Goal: Task Accomplishment & Management: Complete application form

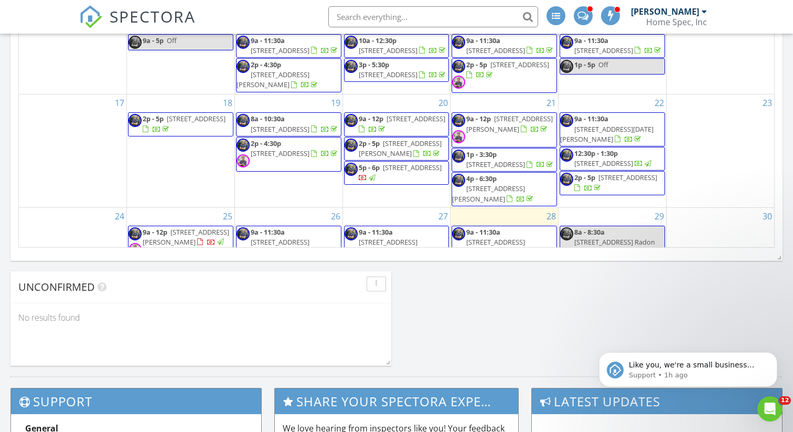
scroll to position [956, 794]
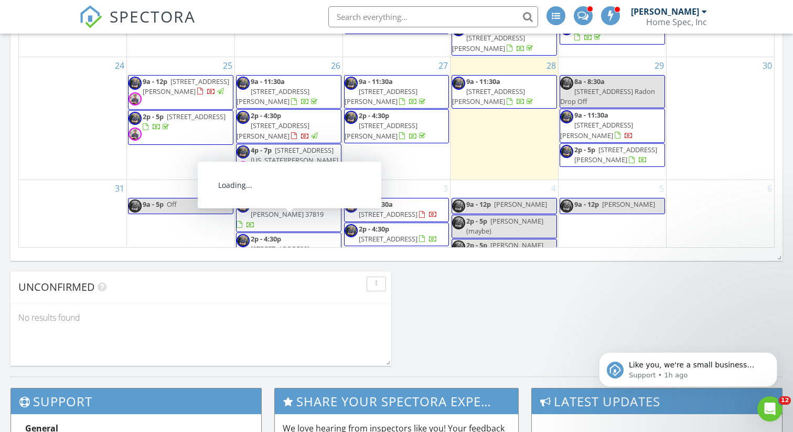
click at [284, 244] on span "[STREET_ADDRESS][PERSON_NAME][PERSON_NAME]" at bounding box center [273, 258] width 73 height 29
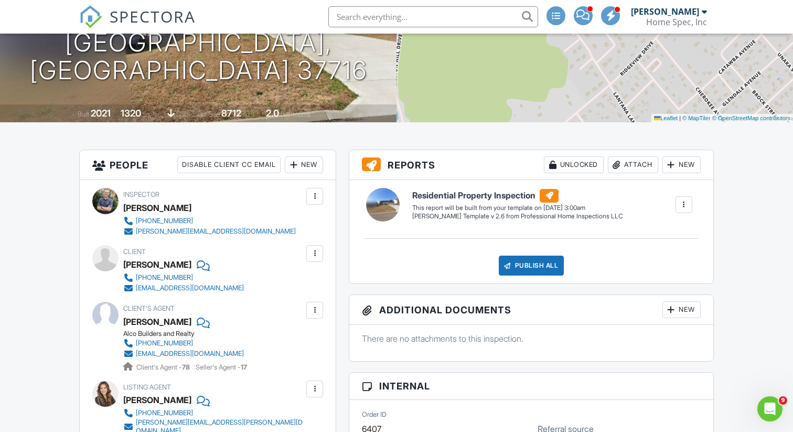
scroll to position [193, 0]
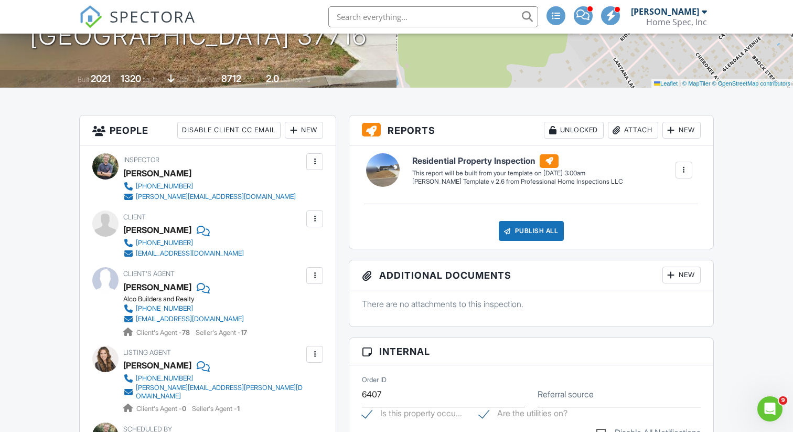
click at [197, 227] on div at bounding box center [202, 230] width 10 height 16
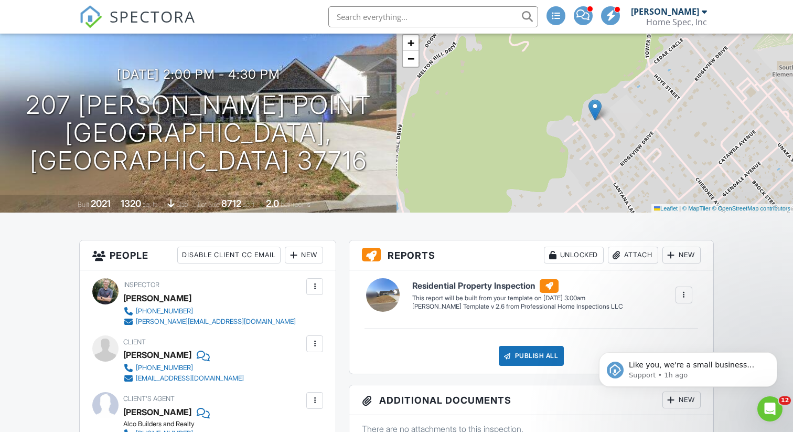
scroll to position [0, 0]
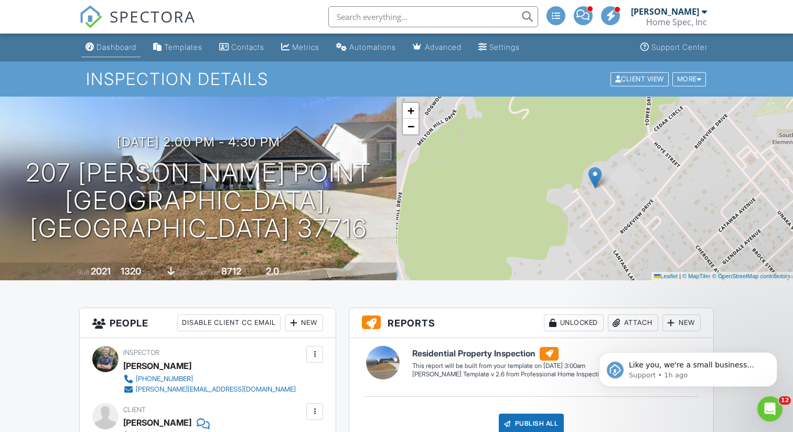
click at [113, 49] on div "Dashboard" at bounding box center [117, 47] width 40 height 9
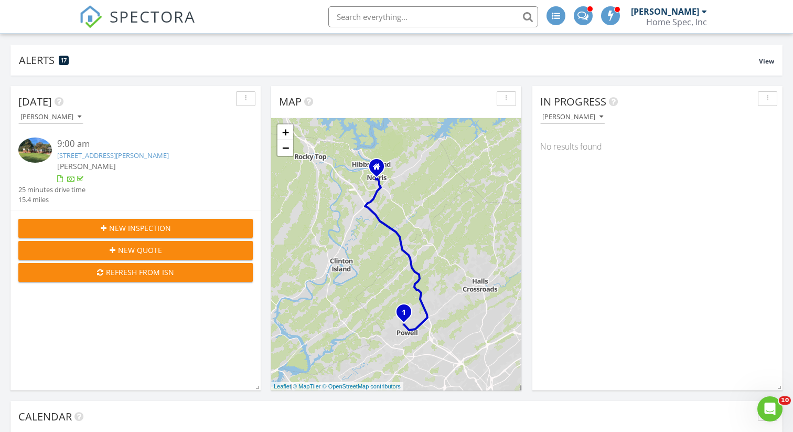
scroll to position [20, 0]
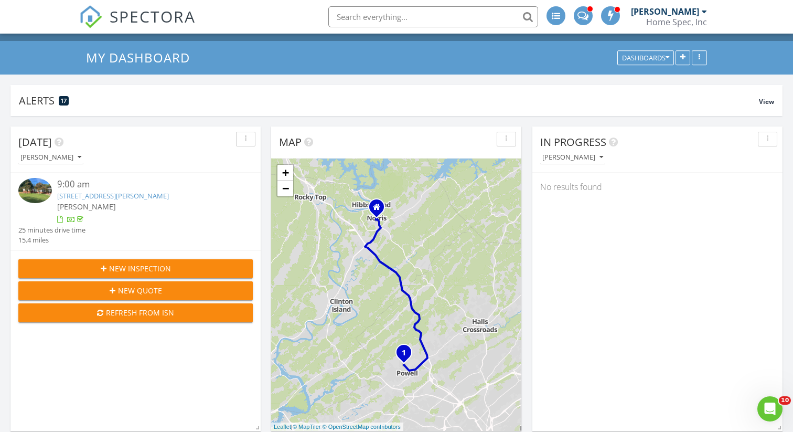
click at [155, 265] on span "New Inspection" at bounding box center [140, 268] width 62 height 11
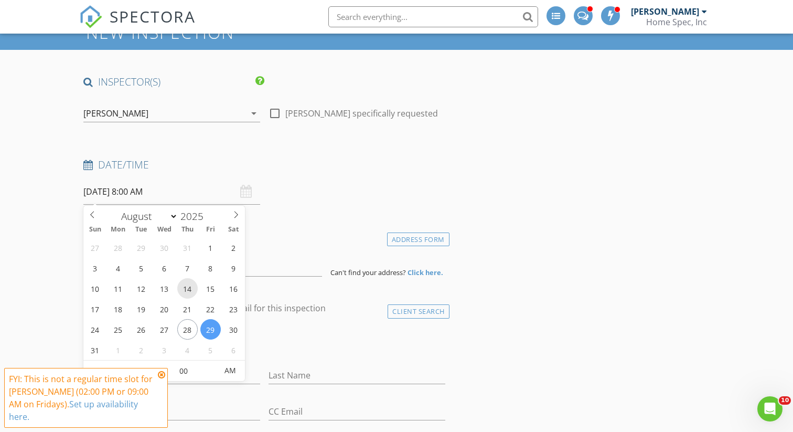
scroll to position [61, 0]
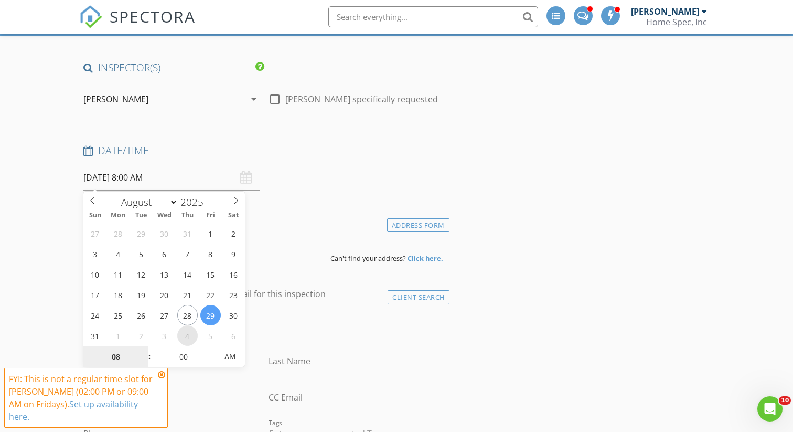
select select "8"
type input "09/04/2025 8:00 AM"
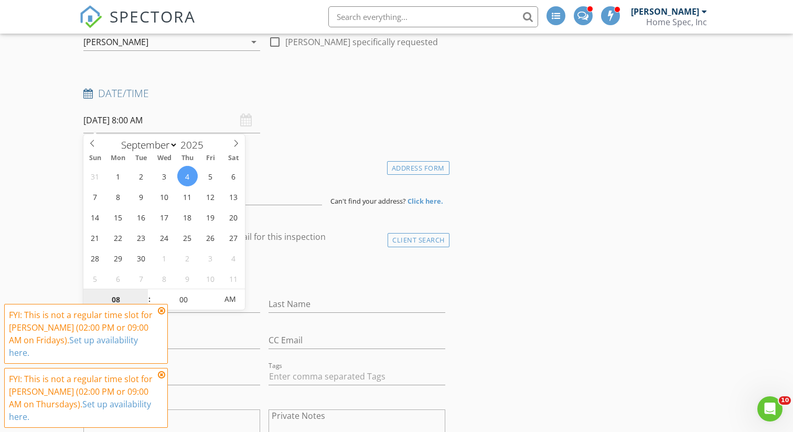
scroll to position [121, 0]
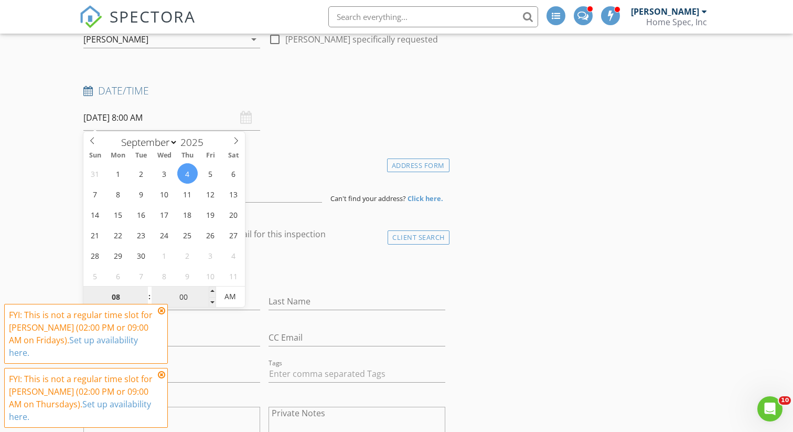
type input "9"
click at [265, 271] on div "check_box_outline_blank Client is a Company/Organization" at bounding box center [264, 270] width 362 height 27
type input "[DATE] 9:00 AM"
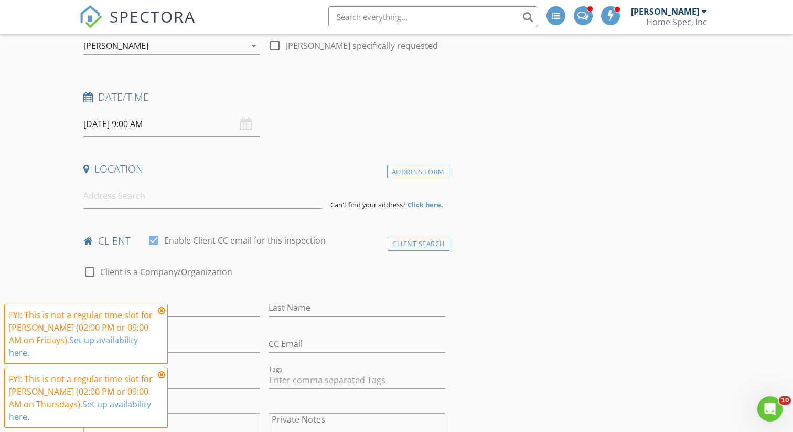
scroll to position [113, 0]
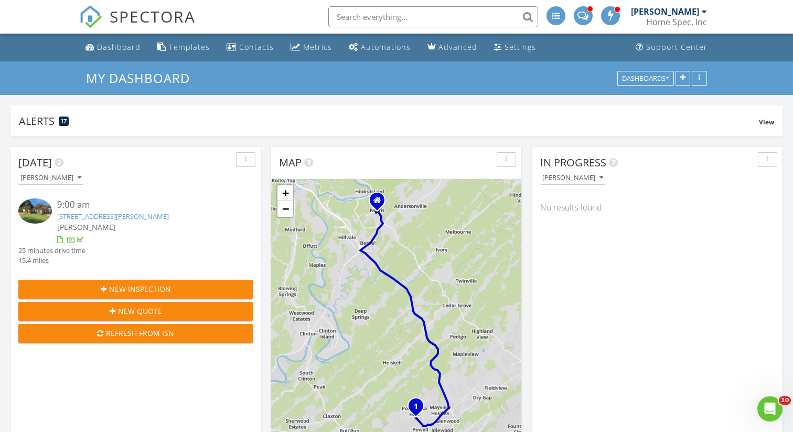
click at [141, 289] on span "New Inspection" at bounding box center [140, 288] width 62 height 11
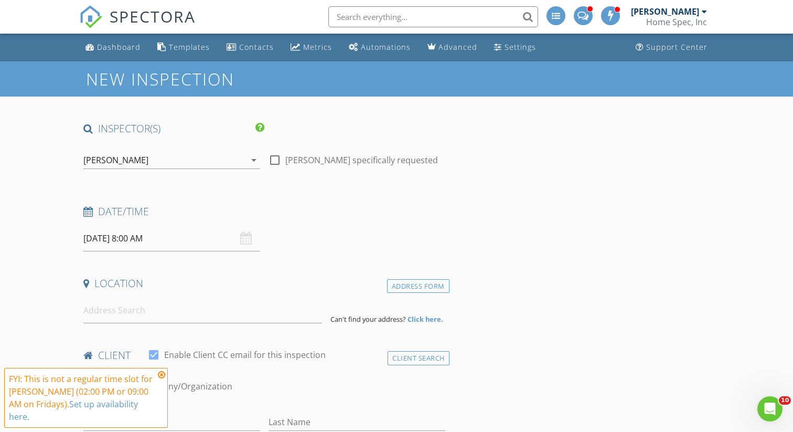
click at [143, 240] on input "[DATE] 8:00 AM" at bounding box center [171, 239] width 177 height 26
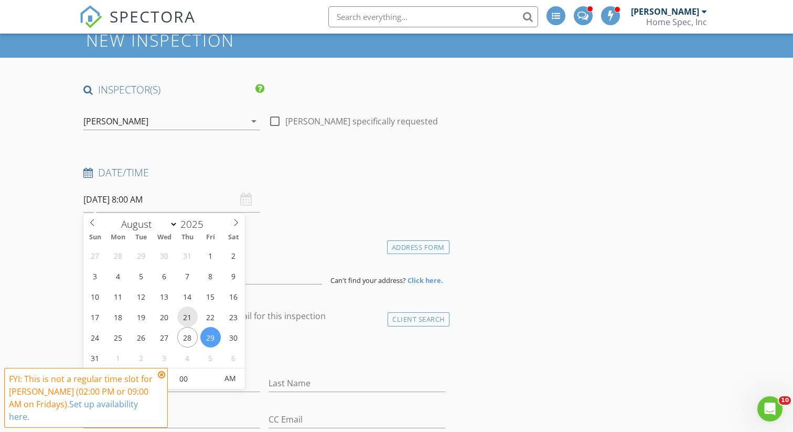
scroll to position [49, 0]
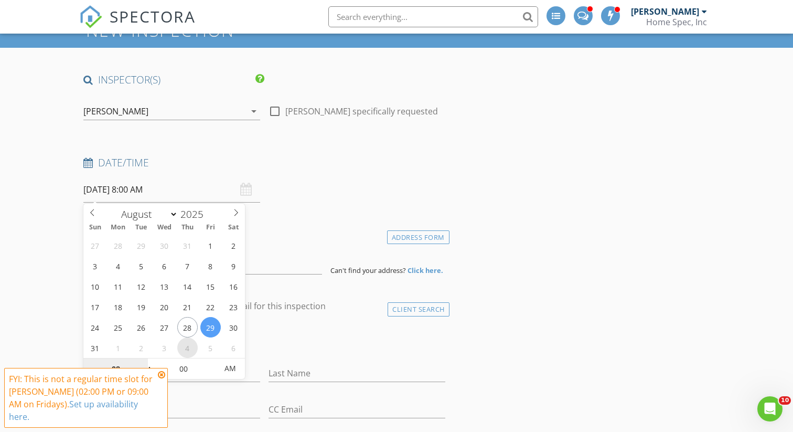
select select "8"
type input "[DATE] 8:00 AM"
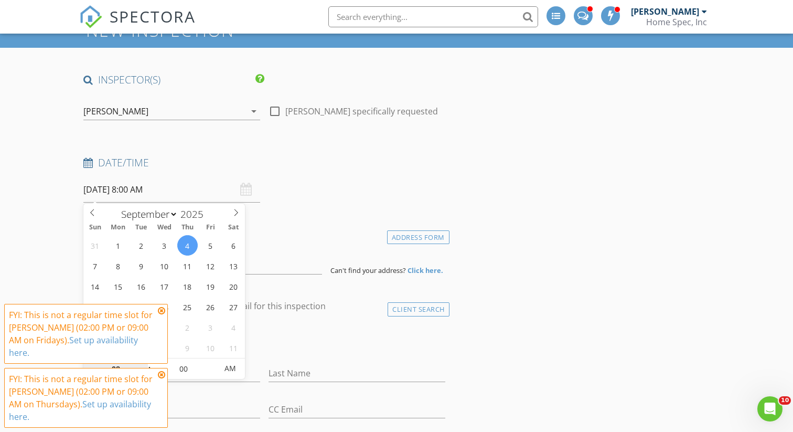
type input "9"
type input "[DATE] 9:00 AM"
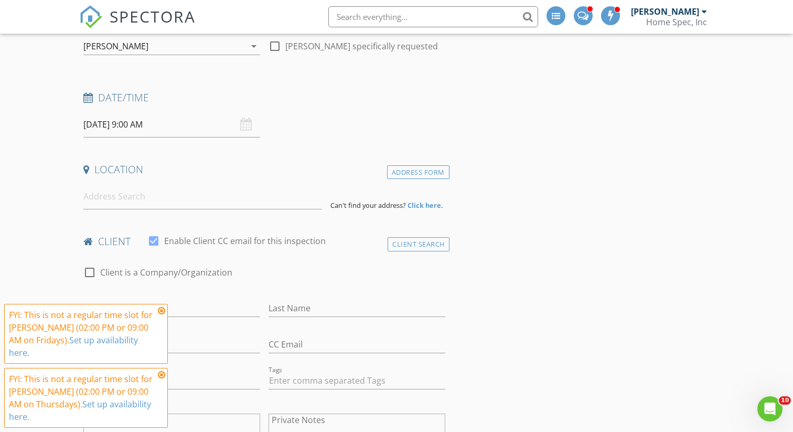
scroll to position [114, 0]
click at [129, 197] on input at bounding box center [202, 196] width 238 height 26
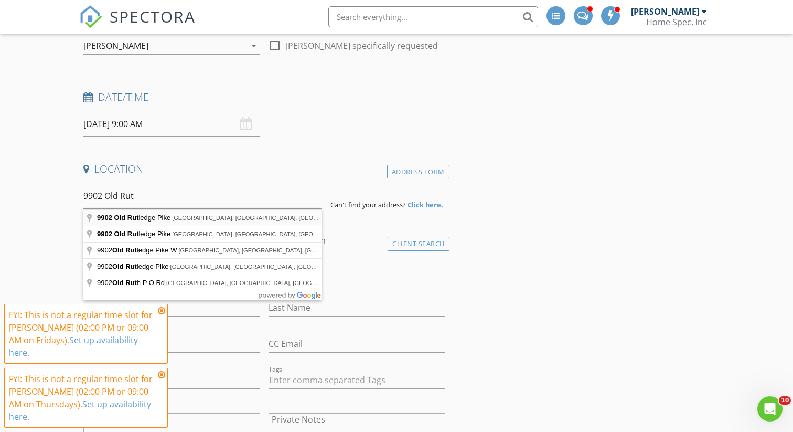
type input "[STREET_ADDRESS][PERSON_NAME]"
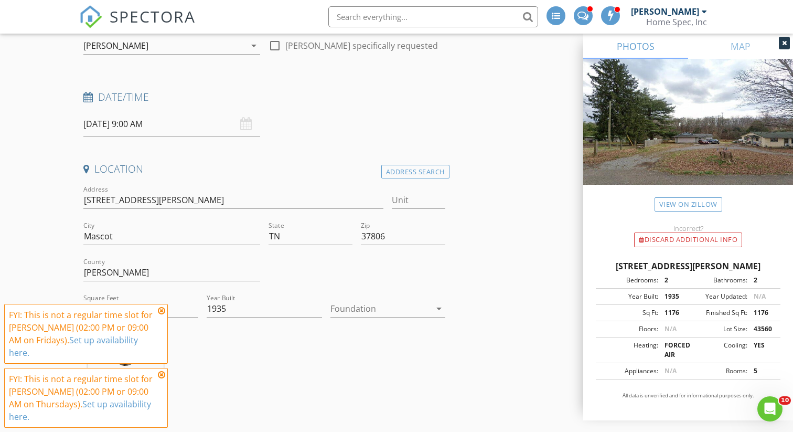
click at [394, 314] on div at bounding box center [381, 308] width 100 height 17
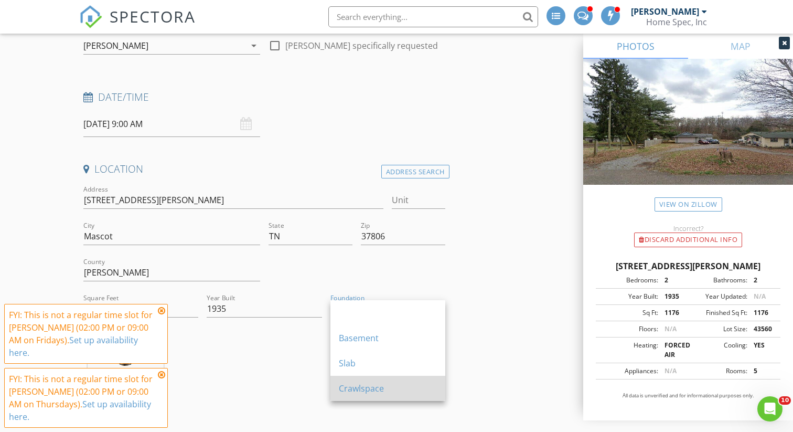
click at [361, 390] on div "Crawlspace" at bounding box center [388, 388] width 98 height 13
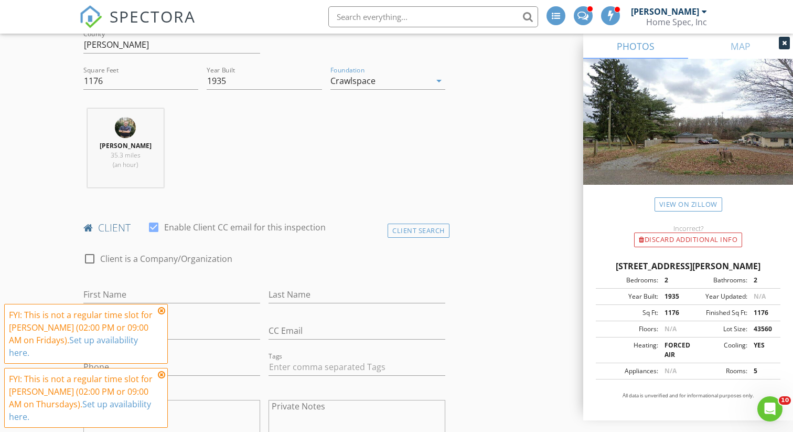
scroll to position [344, 0]
click at [163, 315] on icon at bounding box center [161, 310] width 7 height 8
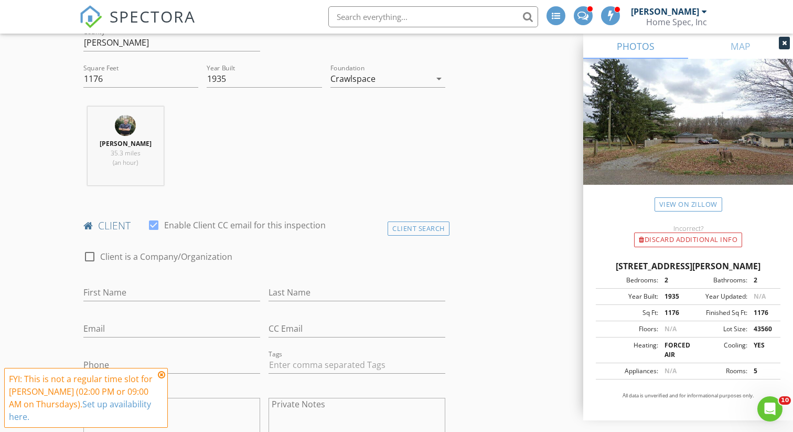
click at [162, 376] on icon at bounding box center [161, 374] width 7 height 8
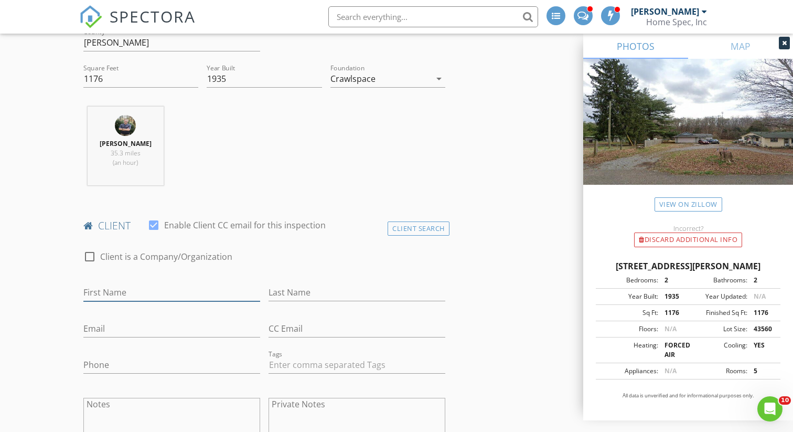
click at [131, 294] on input "First Name" at bounding box center [171, 292] width 177 height 17
type input "Rick"
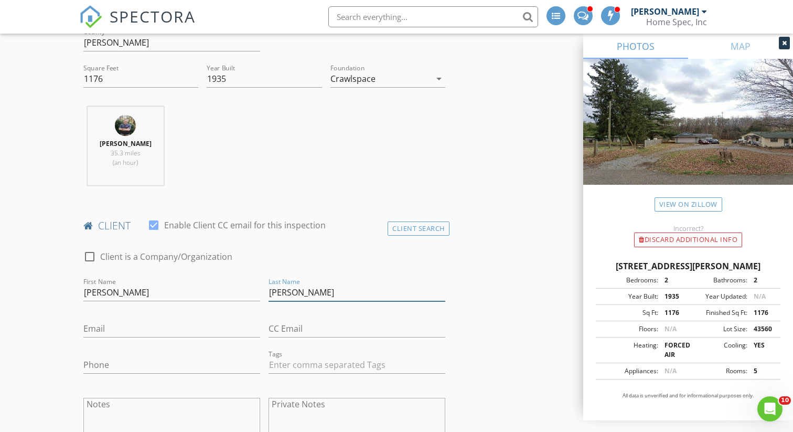
type input "Erdbrink"
type input "rick22erdbrink@gmail.com"
type input "856-357-0034"
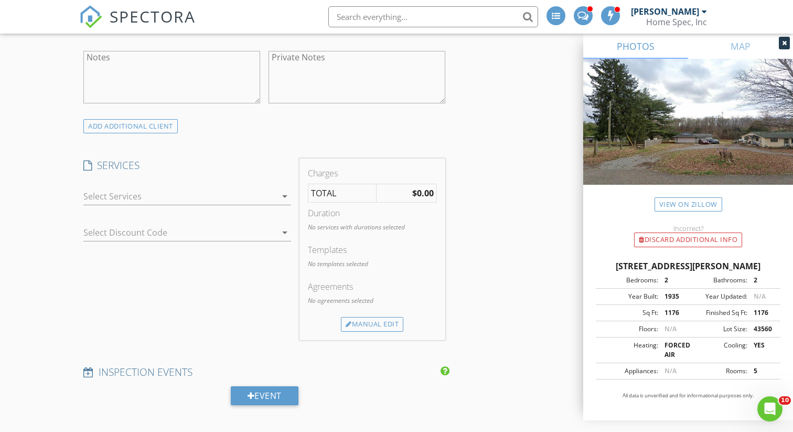
scroll to position [695, 0]
click at [197, 189] on div at bounding box center [179, 192] width 193 height 17
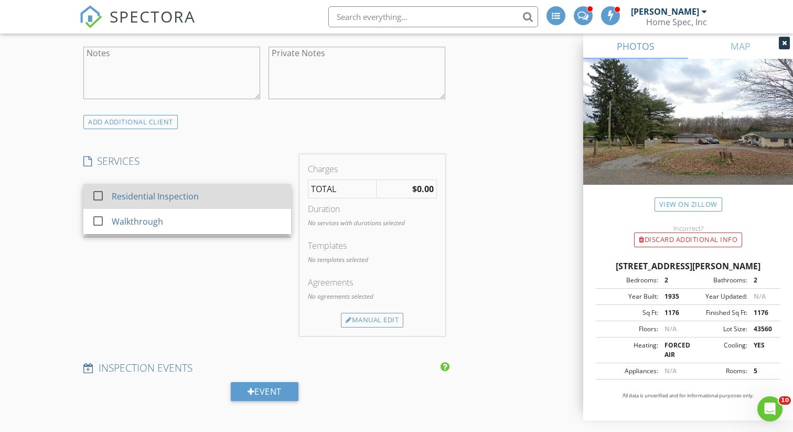
click at [101, 195] on div at bounding box center [98, 196] width 18 height 18
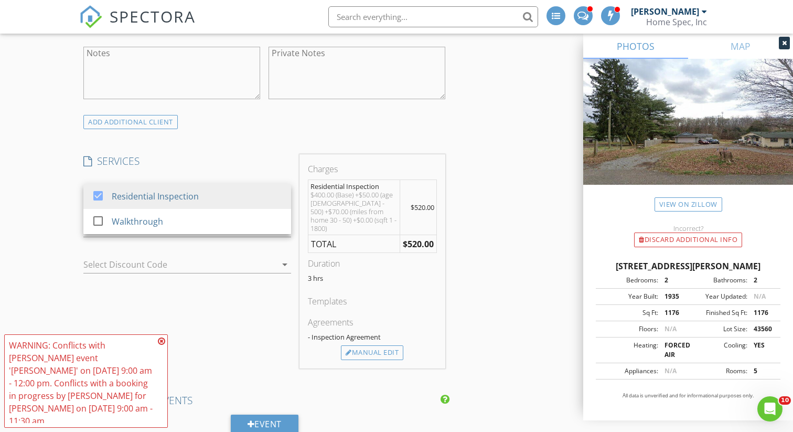
click at [161, 345] on icon at bounding box center [161, 341] width 7 height 8
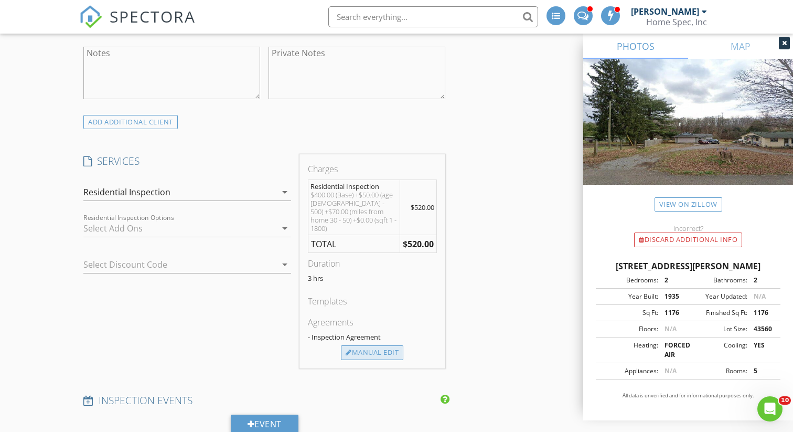
click at [388, 347] on div "Manual Edit" at bounding box center [372, 352] width 62 height 15
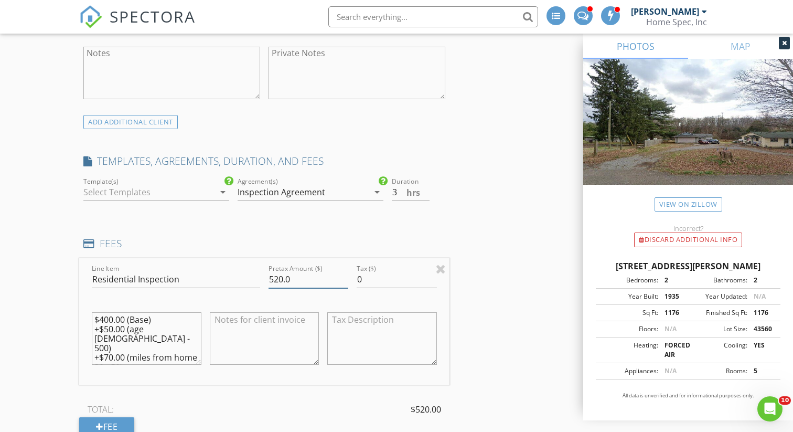
click at [295, 281] on input "520.0" at bounding box center [309, 279] width 80 height 17
type input "425"
click at [197, 195] on div at bounding box center [148, 192] width 131 height 17
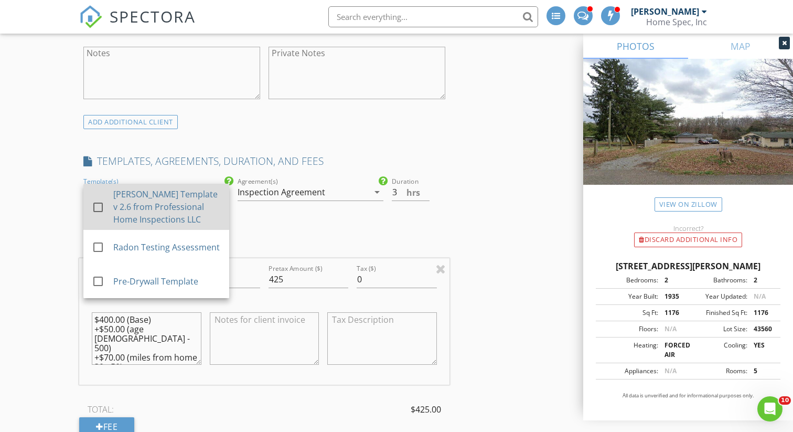
click at [99, 207] on div at bounding box center [98, 207] width 18 height 18
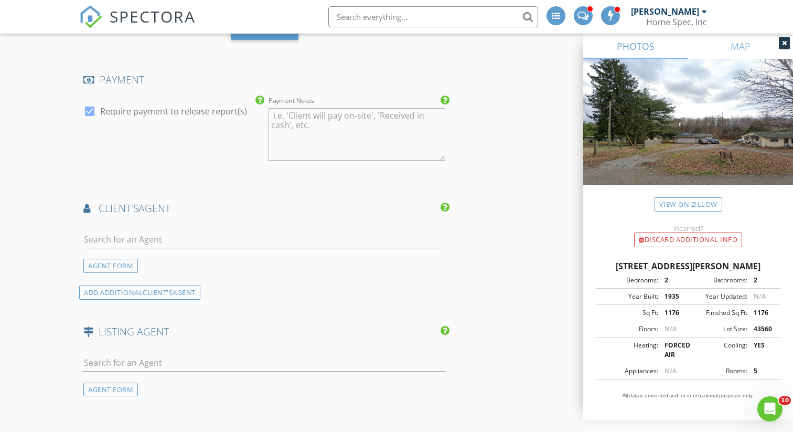
scroll to position [1190, 0]
click at [141, 240] on input "text" at bounding box center [264, 238] width 362 height 17
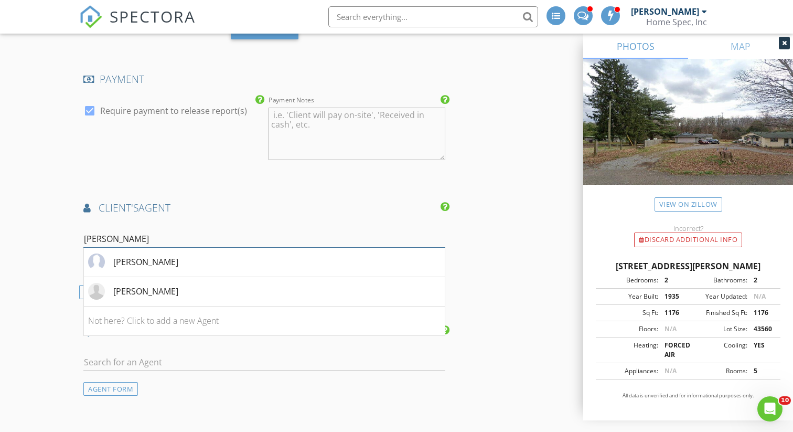
type input "Jeremiah Pe"
click at [143, 261] on div "[PERSON_NAME]" at bounding box center [145, 262] width 65 height 13
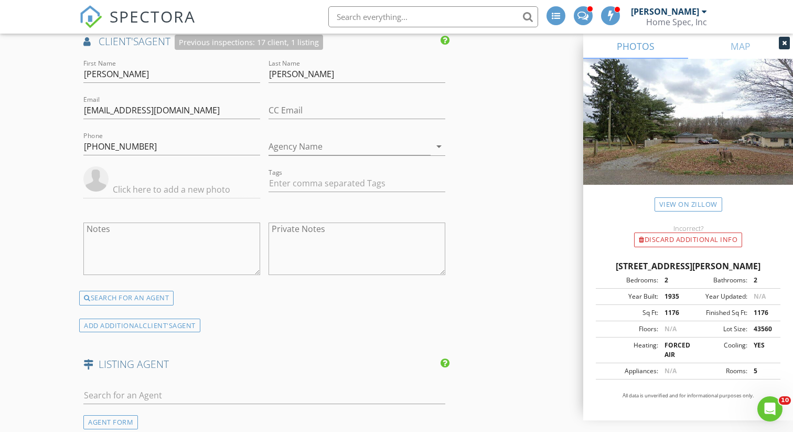
scroll to position [1433, 0]
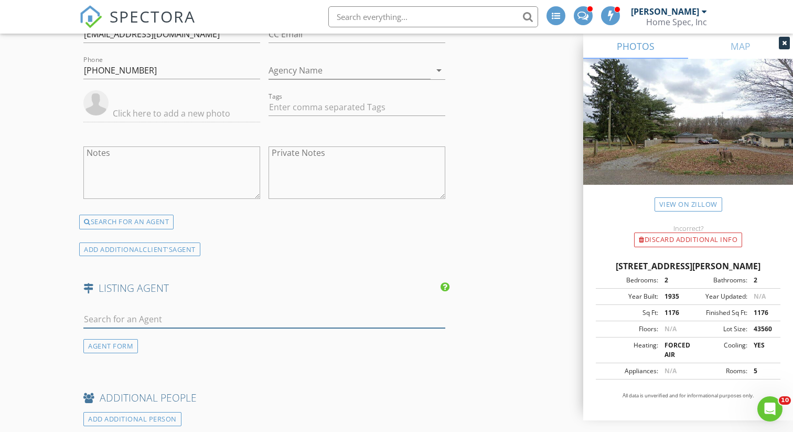
click at [121, 319] on input "text" at bounding box center [264, 319] width 362 height 17
type input "Workman"
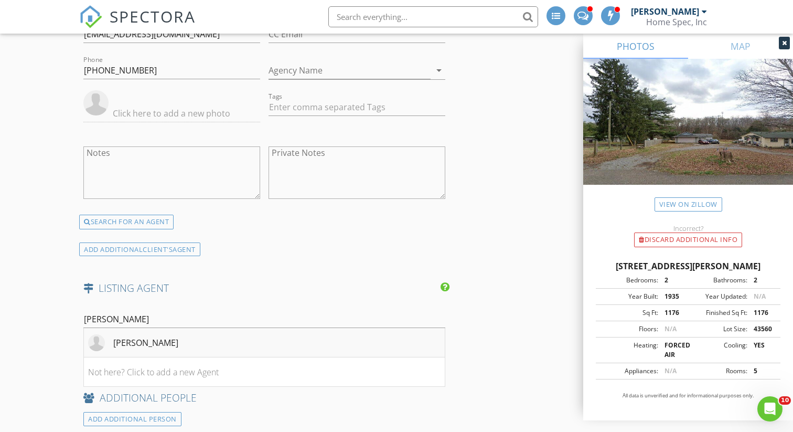
click at [125, 346] on div "Deanna Workman" at bounding box center [145, 342] width 65 height 13
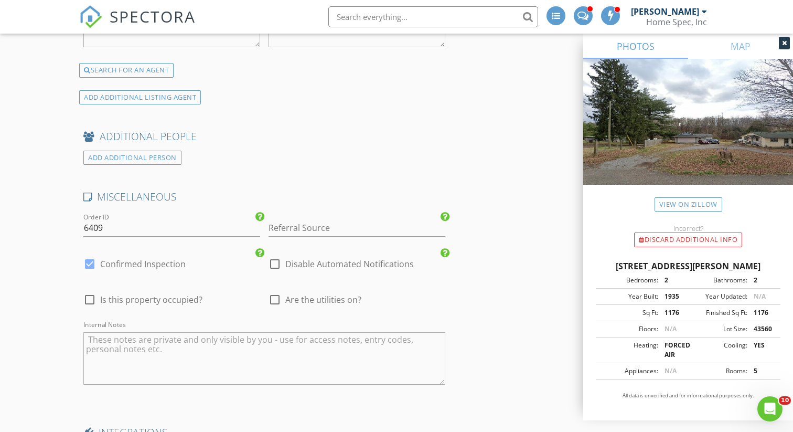
scroll to position [1916, 0]
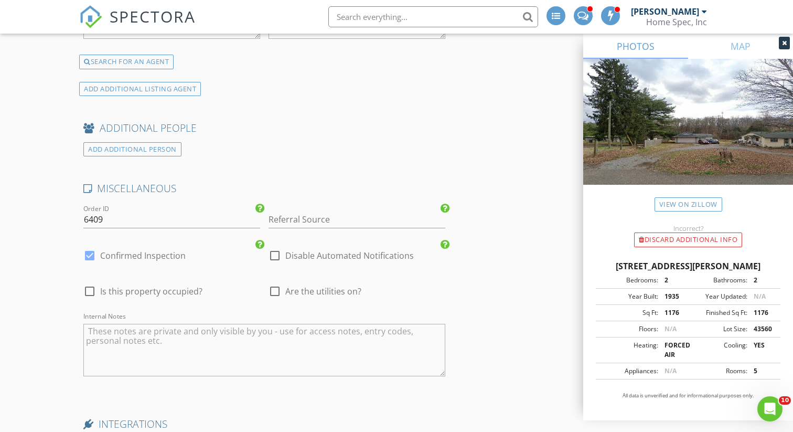
click at [90, 288] on div at bounding box center [90, 291] width 18 height 18
checkbox input "true"
click at [280, 288] on div at bounding box center [275, 291] width 18 height 18
checkbox input "true"
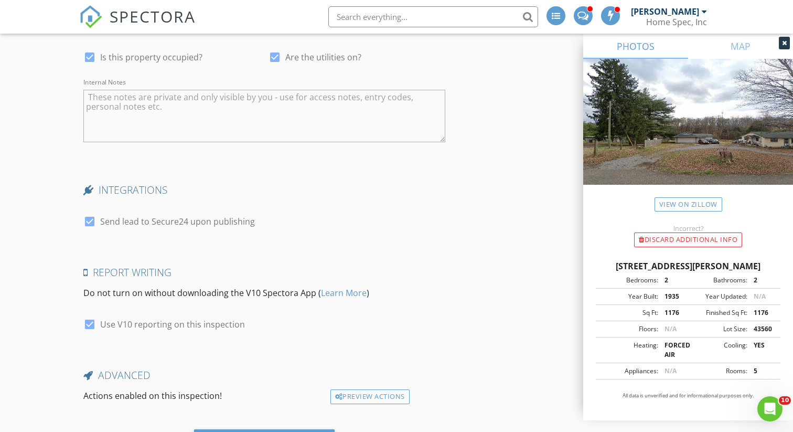
scroll to position [2207, 0]
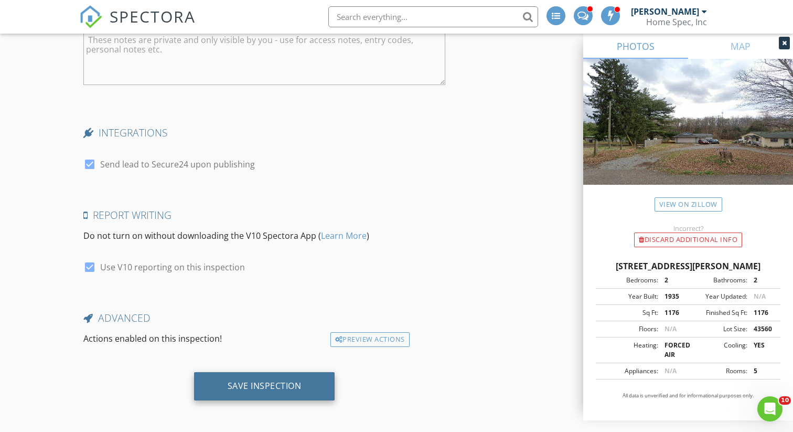
click at [263, 386] on div "Save Inspection" at bounding box center [265, 385] width 74 height 10
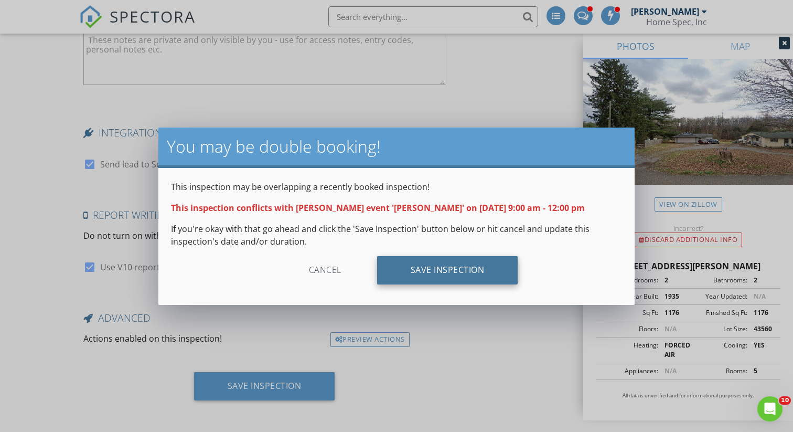
click at [460, 268] on div "Save Inspection" at bounding box center [447, 270] width 141 height 28
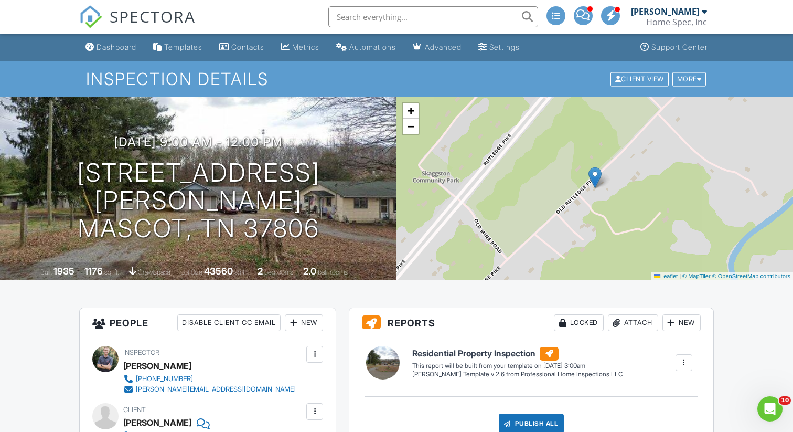
click at [110, 43] on div "Dashboard" at bounding box center [117, 47] width 40 height 9
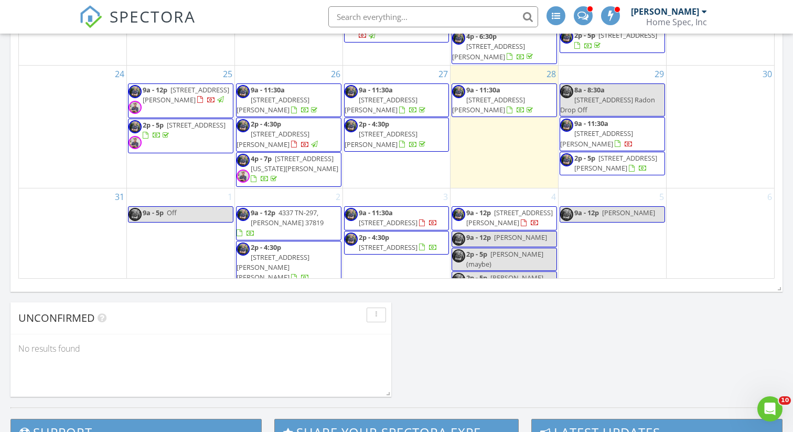
scroll to position [685, 0]
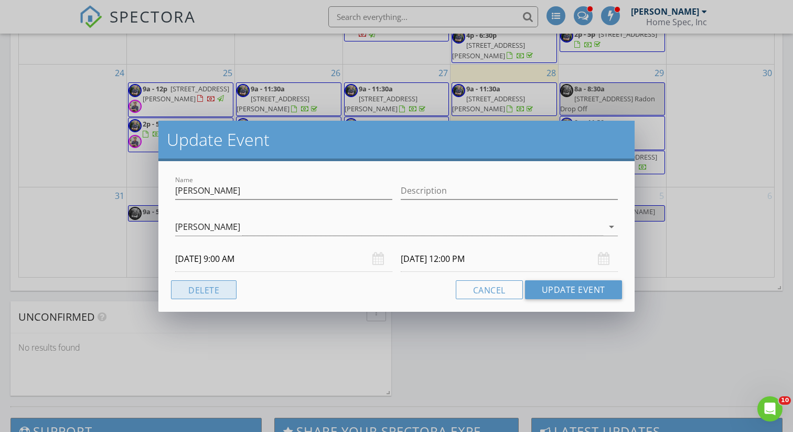
click at [193, 290] on button "Delete" at bounding box center [204, 289] width 66 height 19
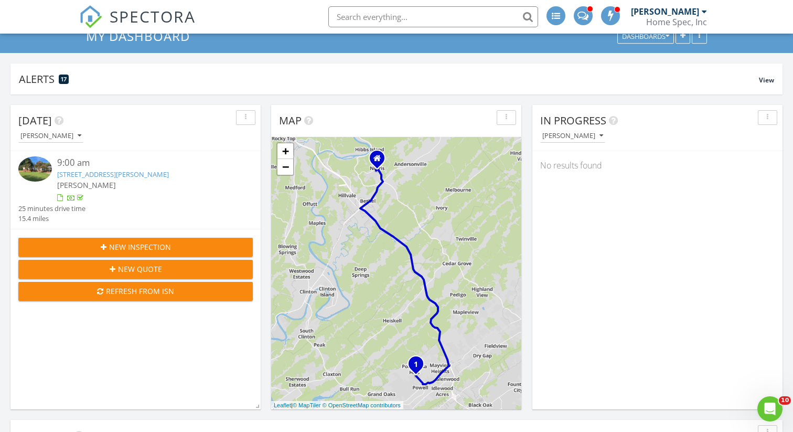
scroll to position [0, 0]
